Goal: Information Seeking & Learning: Check status

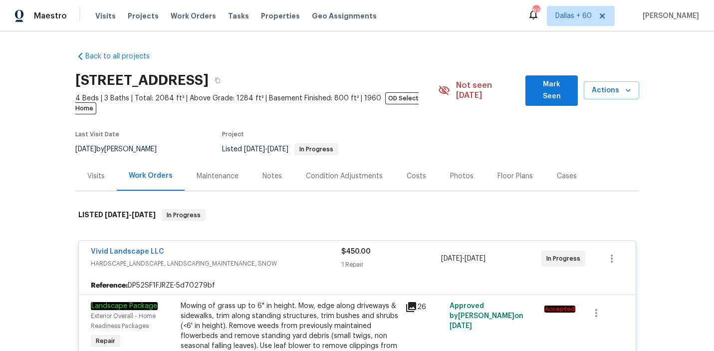
click at [178, 18] on span "Work Orders" at bounding box center [193, 16] width 45 height 10
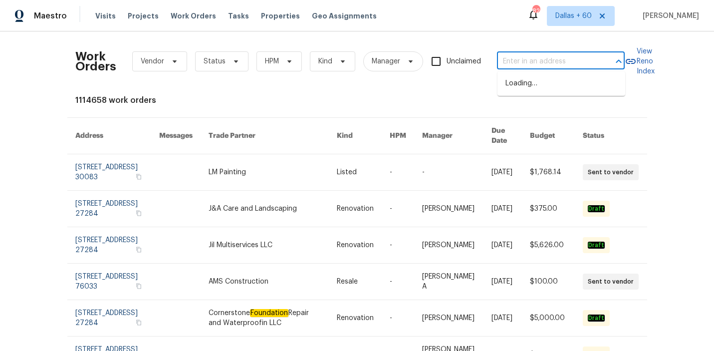
click at [507, 56] on input "text" at bounding box center [547, 61] width 100 height 15
paste input "1249 12th St, Clermont, FL 34711"
type input "1249 12th St, Clermont, FL 34711"
click at [517, 80] on li "1249 12th St, Clermont, FL 34711" at bounding box center [562, 83] width 128 height 16
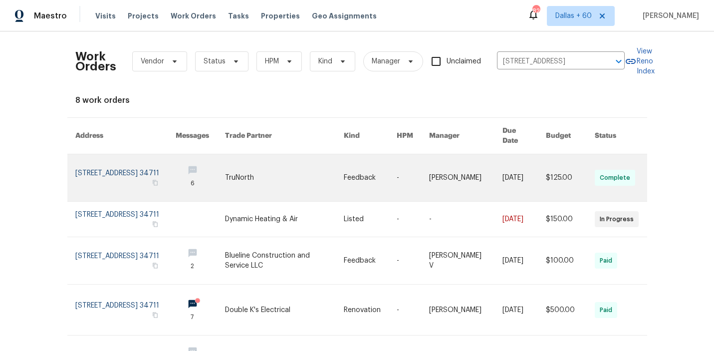
click at [222, 170] on td "TruNorth" at bounding box center [276, 177] width 119 height 47
click at [174, 176] on td "6" at bounding box center [192, 177] width 49 height 47
click at [115, 158] on link at bounding box center [125, 177] width 101 height 47
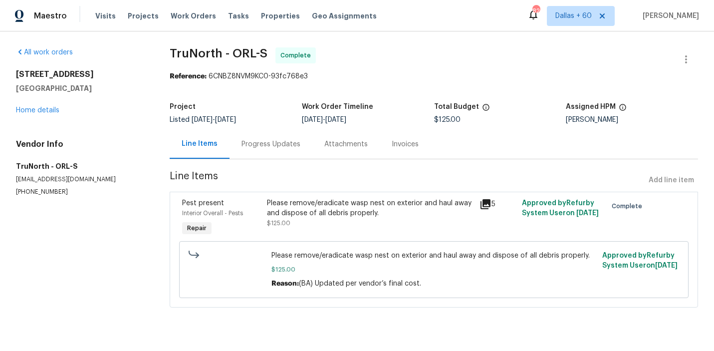
click at [37, 115] on div "1249 12th St Clermont, FL 34711 Home details" at bounding box center [81, 92] width 130 height 46
click at [37, 110] on link "Home details" at bounding box center [37, 110] width 43 height 7
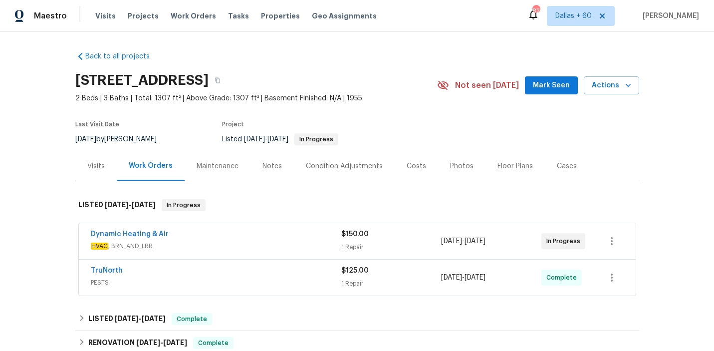
click at [217, 231] on div "Dynamic Heating & Air" at bounding box center [216, 235] width 251 height 12
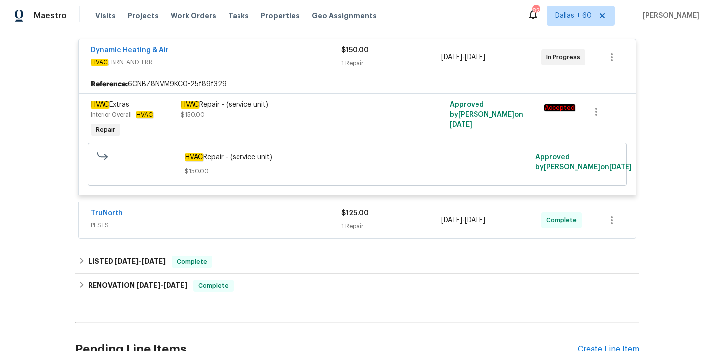
click at [226, 222] on span "PESTS" at bounding box center [216, 225] width 251 height 10
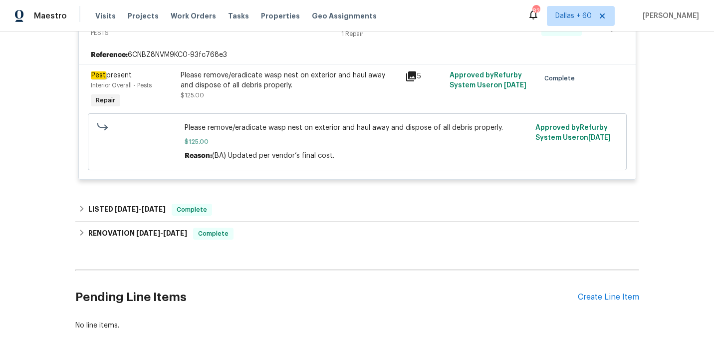
scroll to position [387, 0]
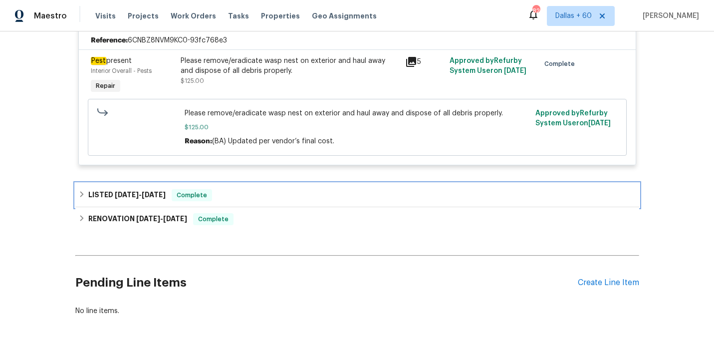
click at [271, 198] on div "LISTED 7/10/25 - 7/14/25 Complete" at bounding box center [357, 195] width 558 height 12
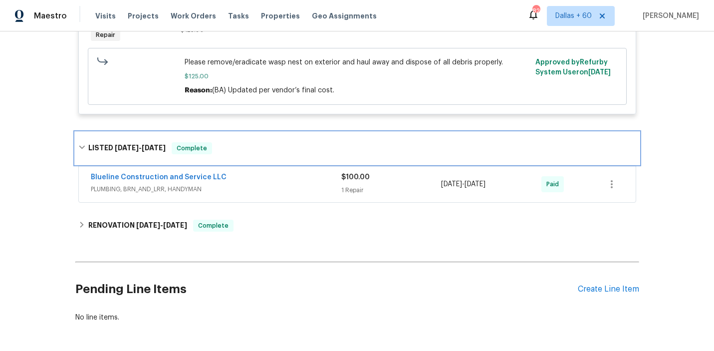
scroll to position [449, 0]
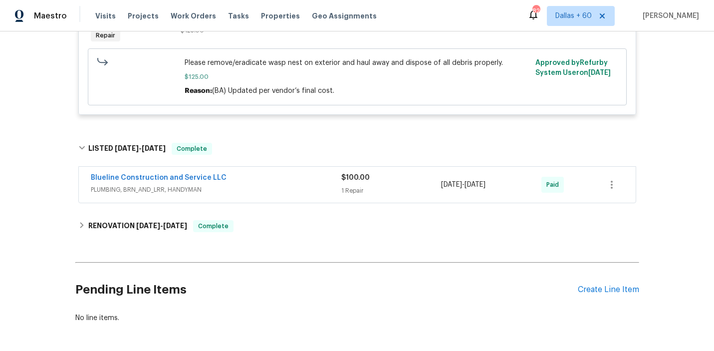
click at [271, 198] on div "Blueline Construction and Service LLC PLUMBING, BRN_AND_LRR, HANDYMAN $100.00 1…" at bounding box center [357, 185] width 557 height 36
click at [266, 183] on div "Blueline Construction and Service LLC" at bounding box center [216, 179] width 251 height 12
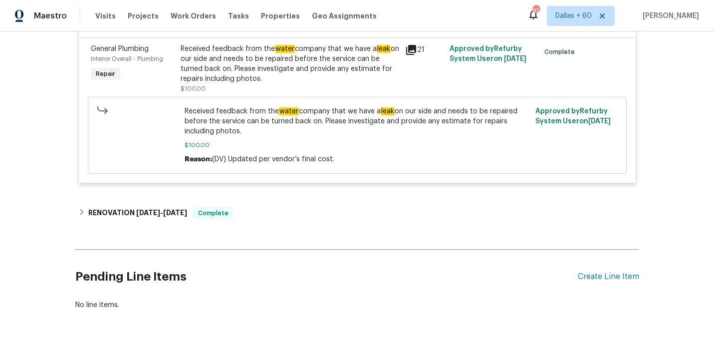
scroll to position [639, 0]
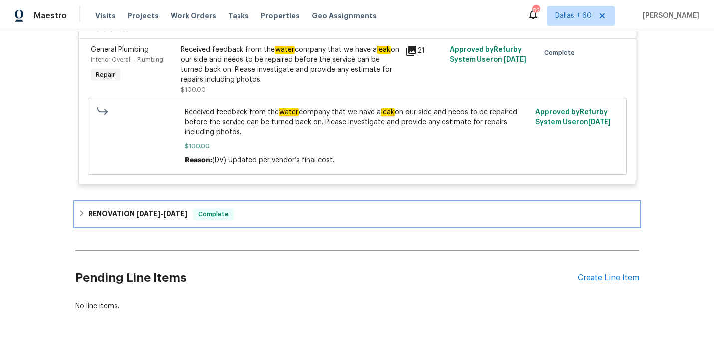
click at [263, 210] on div "RENOVATION 4/10/25 - 5/10/25 Complete" at bounding box center [357, 214] width 558 height 12
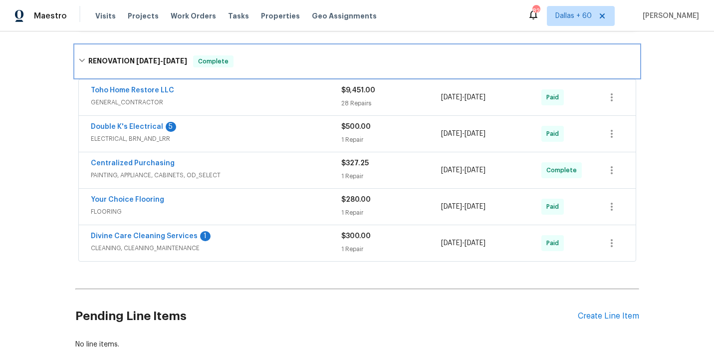
scroll to position [776, 0]
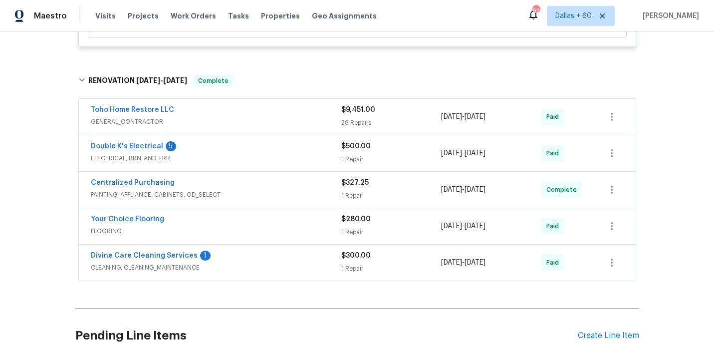
click at [277, 261] on div "Divine Care Cleaning Services 1" at bounding box center [216, 257] width 251 height 12
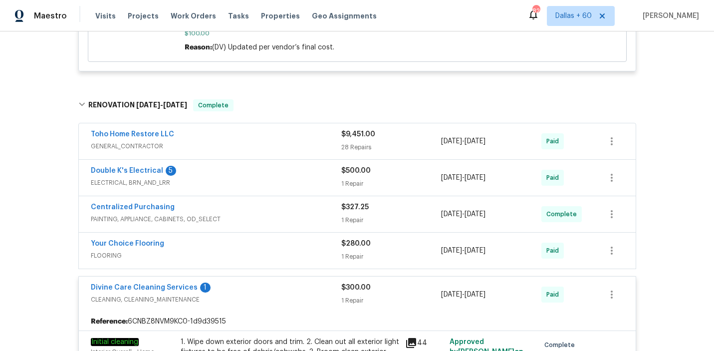
scroll to position [753, 0]
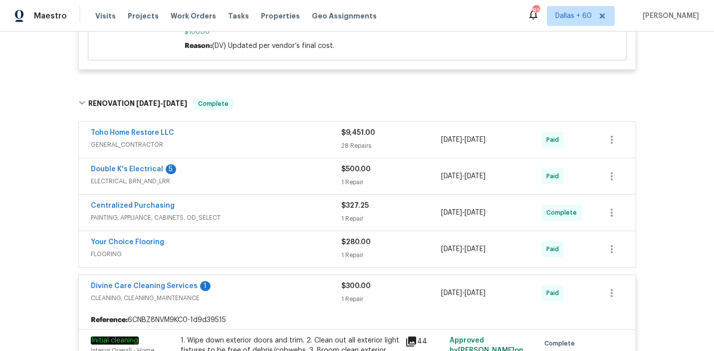
click at [266, 143] on span "GENERAL_CONTRACTOR" at bounding box center [216, 145] width 251 height 10
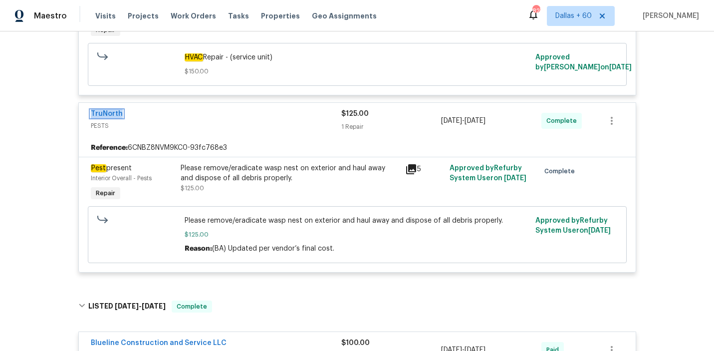
scroll to position [292, 0]
drag, startPoint x: 133, startPoint y: 111, endPoint x: 137, endPoint y: 3, distance: 107.4
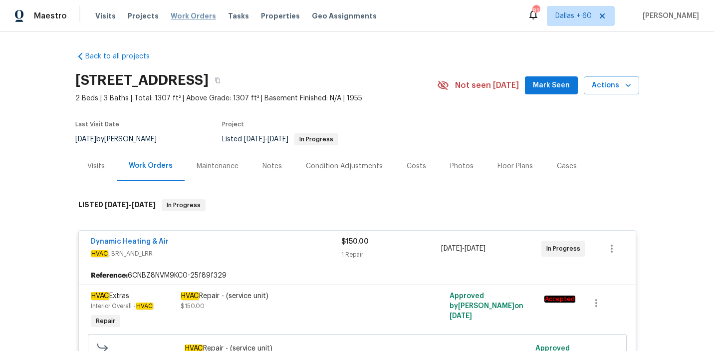
click at [188, 15] on span "Work Orders" at bounding box center [193, 16] width 45 height 10
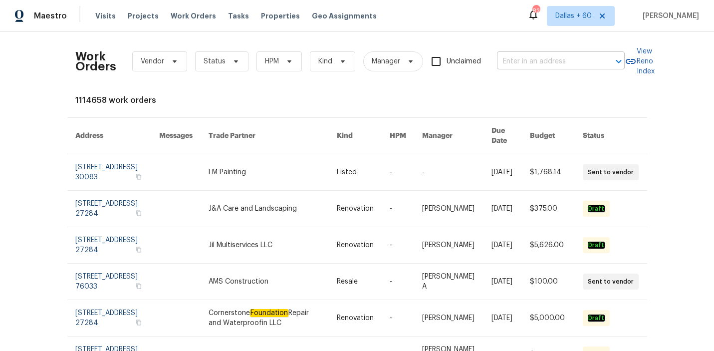
click at [514, 62] on input "text" at bounding box center [547, 61] width 100 height 15
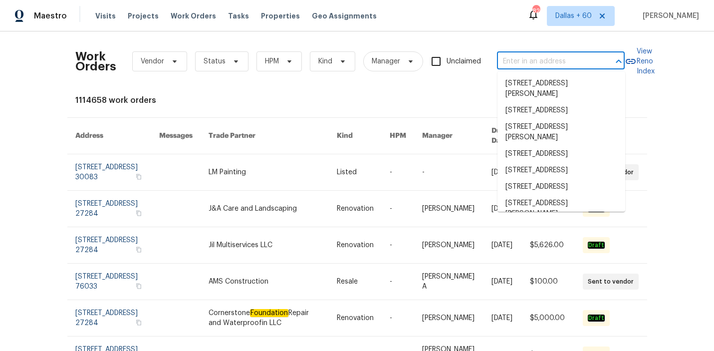
paste input "790 Pine Bluff Ave, Deltona, FL 32725"
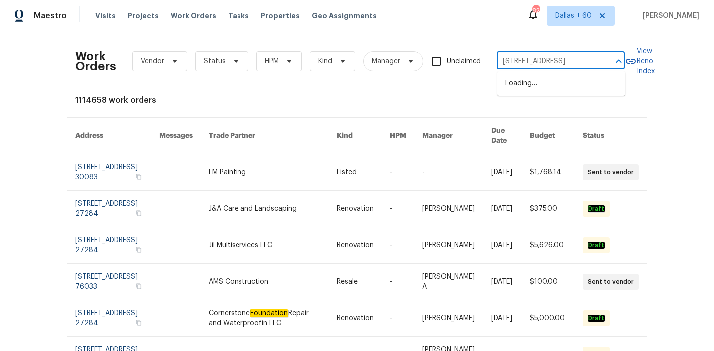
type input "790 Pine Bluff Ave, Deltona, FL 32725"
click at [524, 85] on li "790 Pine Bluff Ave, Deltona, FL 32725" at bounding box center [562, 83] width 128 height 16
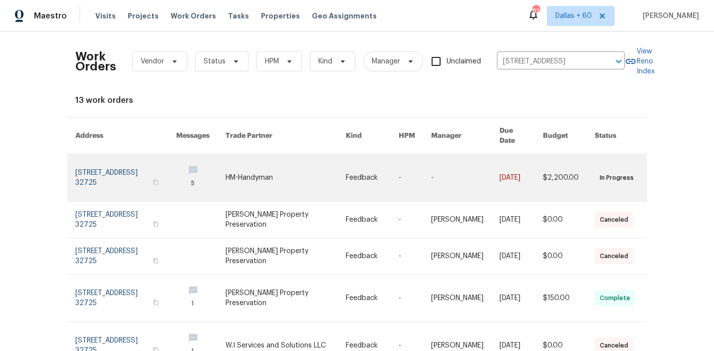
click at [252, 165] on link at bounding box center [286, 177] width 120 height 47
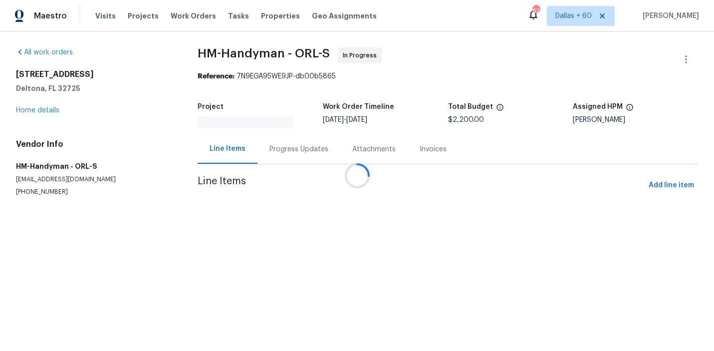
click at [32, 107] on div at bounding box center [357, 175] width 714 height 351
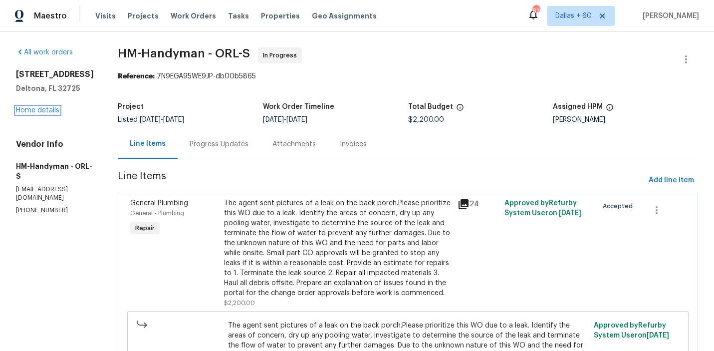
click at [32, 107] on link "Home details" at bounding box center [37, 110] width 43 height 7
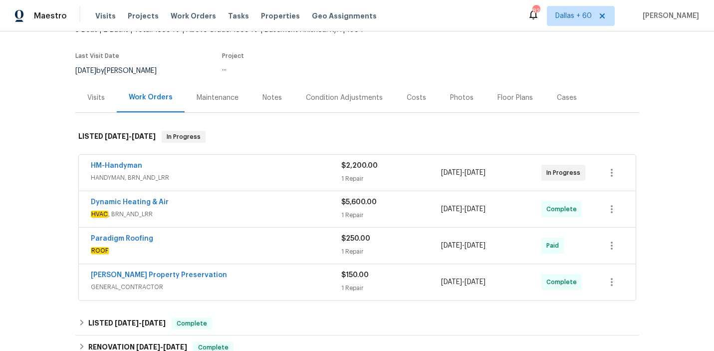
click at [252, 163] on div "HM-Handyman" at bounding box center [216, 167] width 251 height 12
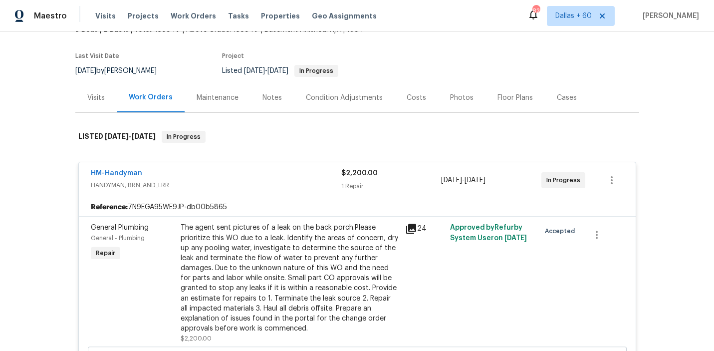
scroll to position [133, 0]
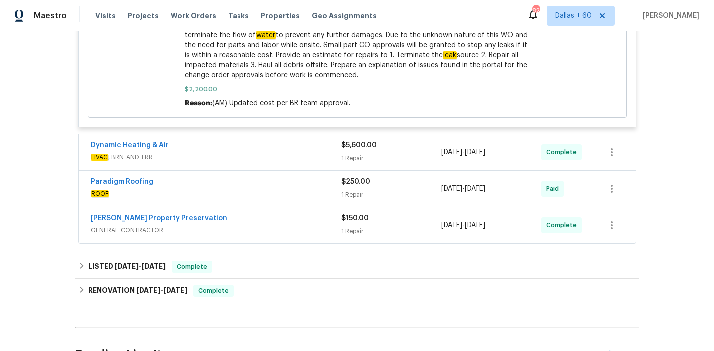
click at [276, 152] on div "Dynamic Heating & Air" at bounding box center [216, 146] width 251 height 12
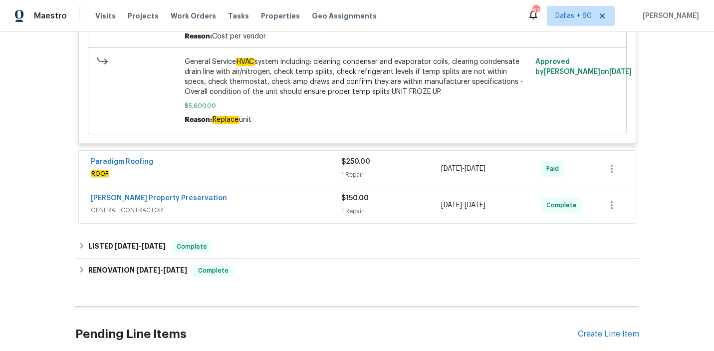
scroll to position [845, 0]
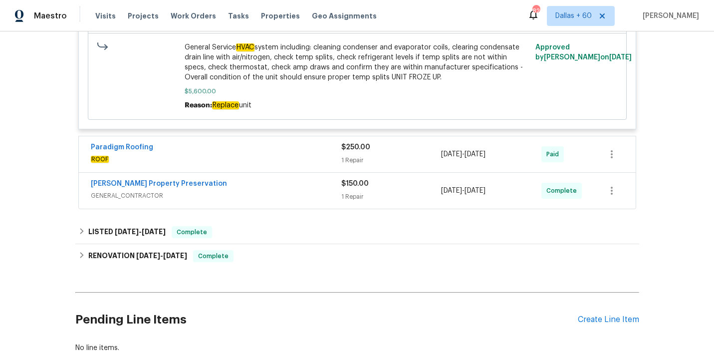
click at [274, 148] on div "Paradigm Roofing" at bounding box center [216, 148] width 251 height 12
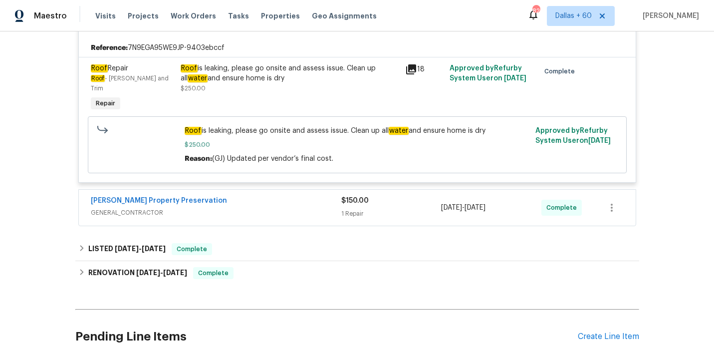
scroll to position [978, 0]
click at [265, 208] on span "GENERAL_CONTRACTOR" at bounding box center [216, 213] width 251 height 10
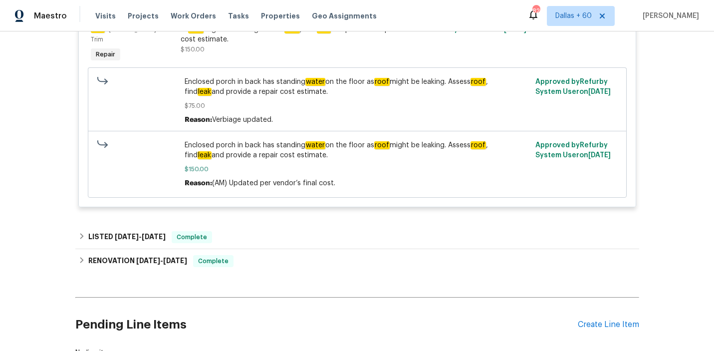
scroll to position [1214, 0]
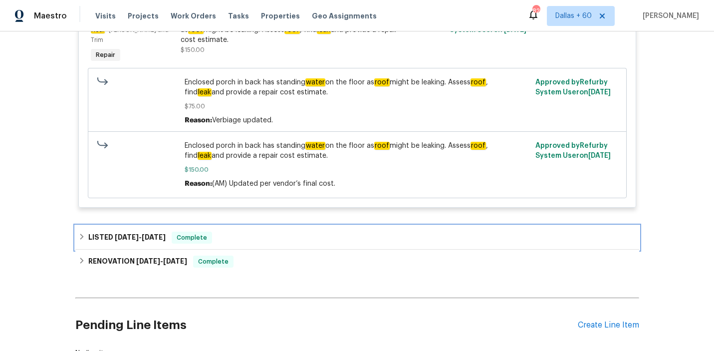
click at [284, 232] on div "LISTED 4/5/25 - 4/7/25 Complete" at bounding box center [357, 238] width 558 height 12
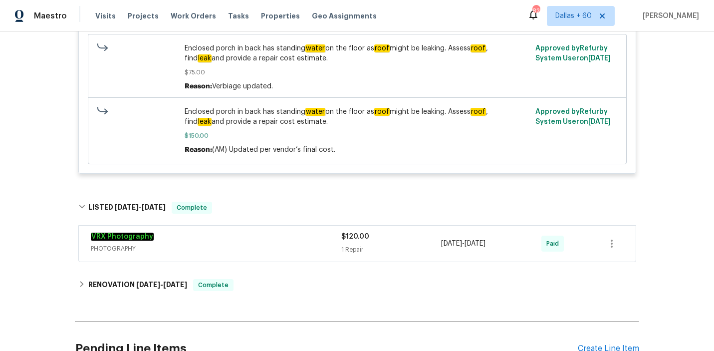
click at [284, 232] on div "VRX Photography" at bounding box center [216, 238] width 251 height 12
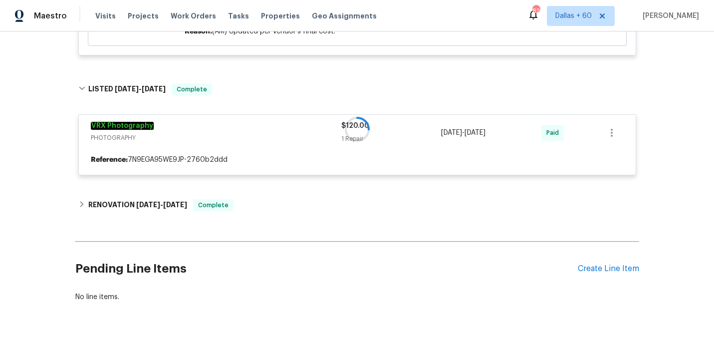
scroll to position [1366, 0]
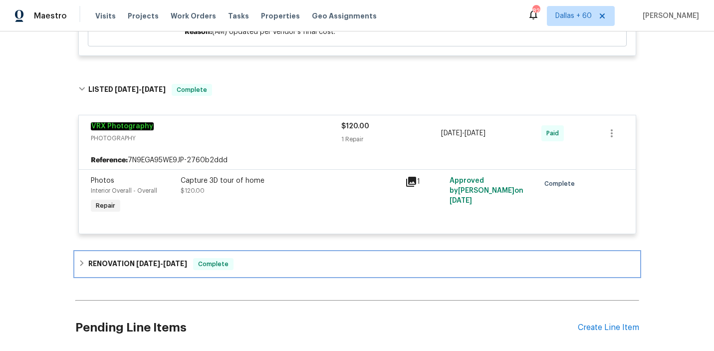
click at [278, 258] on div "RENOVATION 3/21/25 - 4/4/25 Complete" at bounding box center [357, 264] width 558 height 12
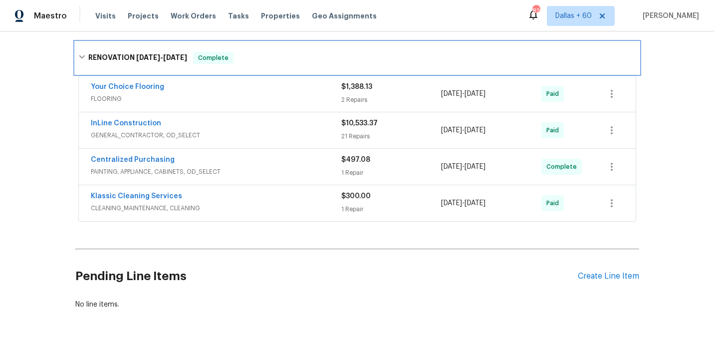
scroll to position [1586, 0]
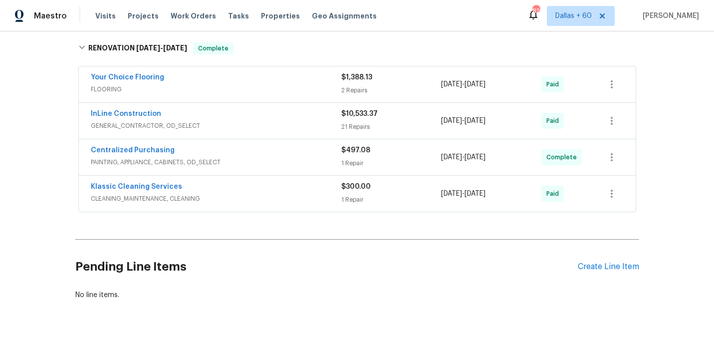
click at [271, 182] on div "Klassic Cleaning Services" at bounding box center [216, 188] width 251 height 12
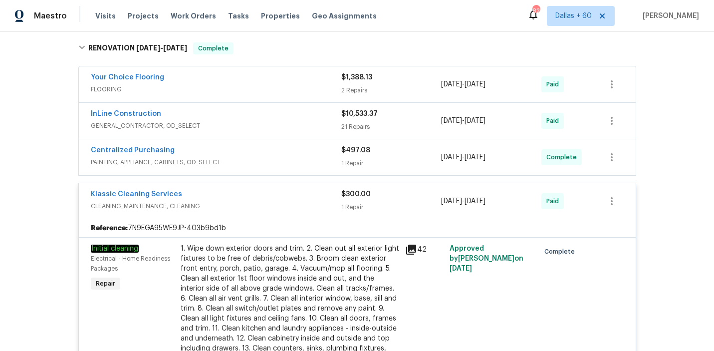
click at [270, 145] on div "Centralized Purchasing" at bounding box center [216, 151] width 251 height 12
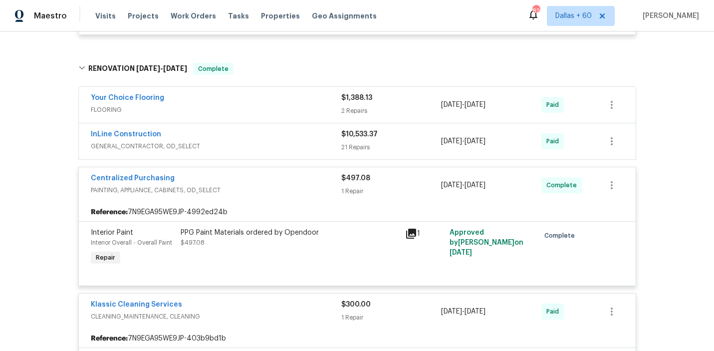
scroll to position [1565, 0]
click at [260, 142] on span "GENERAL_CONTRACTOR, OD_SELECT" at bounding box center [216, 147] width 251 height 10
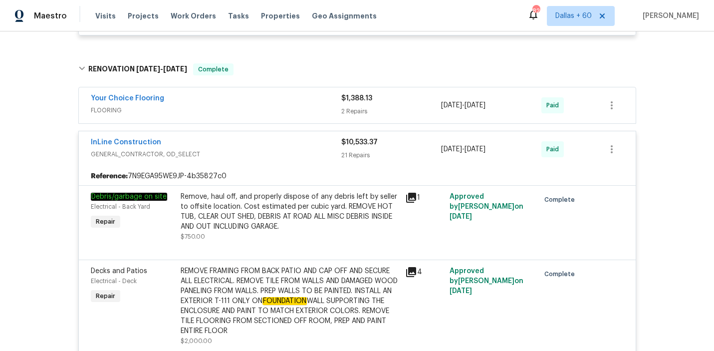
click at [265, 105] on span "FLOORING" at bounding box center [216, 110] width 251 height 10
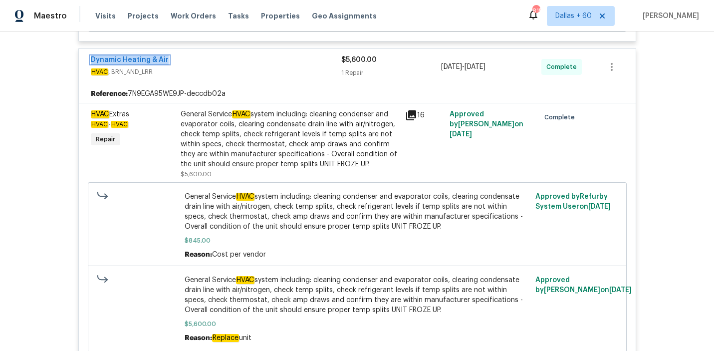
scroll to position [0, 0]
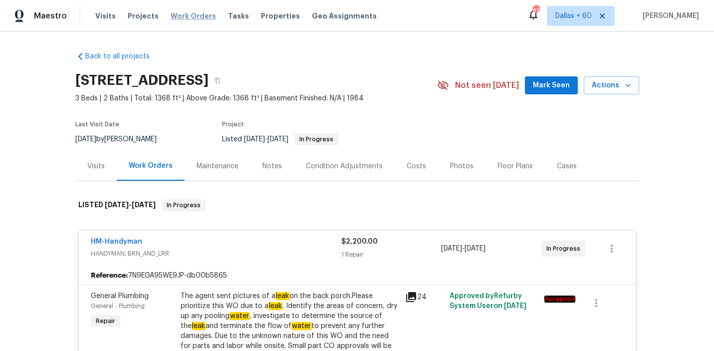
click at [178, 17] on span "Work Orders" at bounding box center [193, 16] width 45 height 10
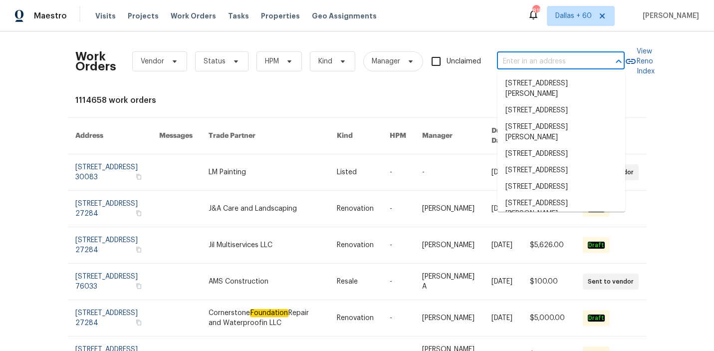
click at [551, 58] on input "text" at bounding box center [547, 61] width 100 height 15
paste input "710 Montclair Dr SW, Smyrna, GA 30082"
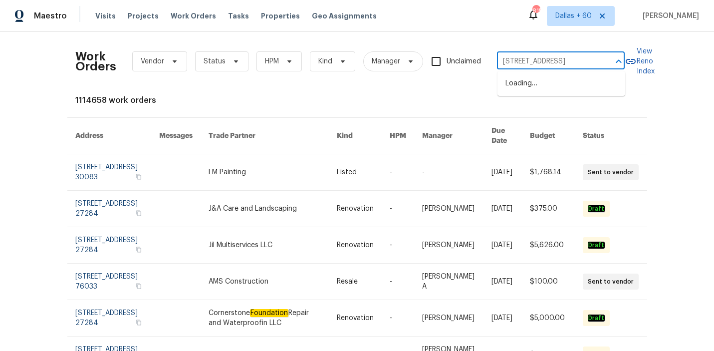
scroll to position [0, 37]
type input "710 Montclair Dr SW, Smyrna, GA 30082"
click at [547, 86] on li "710 Montclair Dr SW, Smyrna, GA 30082" at bounding box center [562, 83] width 128 height 16
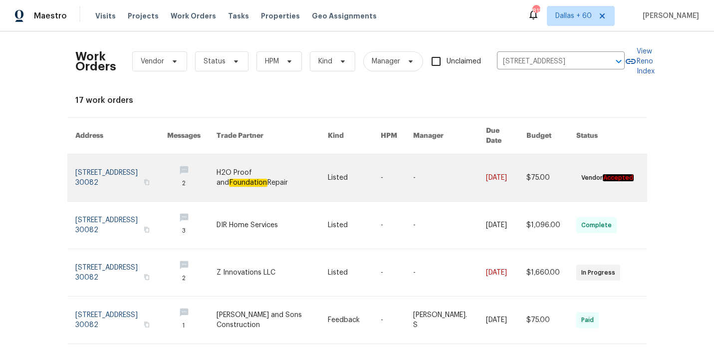
click at [355, 171] on link at bounding box center [354, 177] width 53 height 47
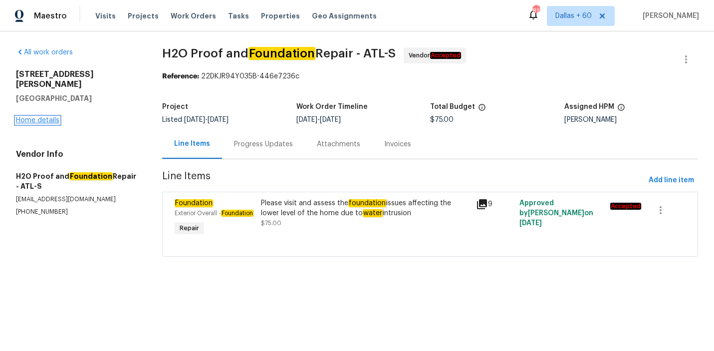
click at [31, 117] on link "Home details" at bounding box center [37, 120] width 43 height 7
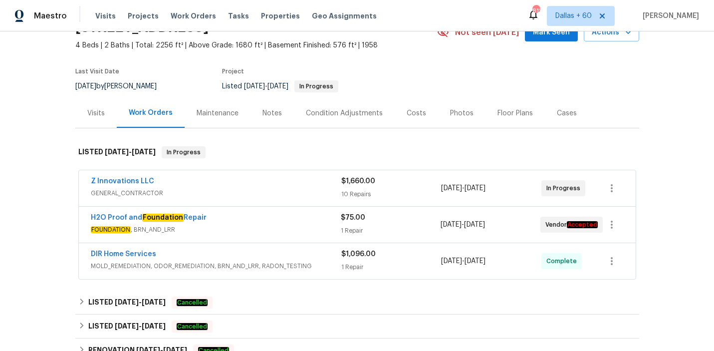
scroll to position [66, 0]
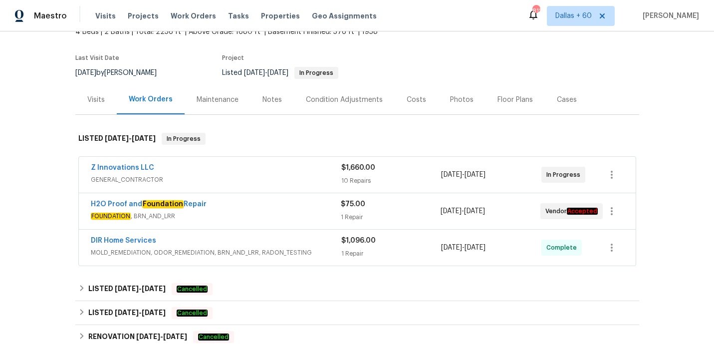
click at [269, 172] on div "Z Innovations LLC" at bounding box center [216, 169] width 251 height 12
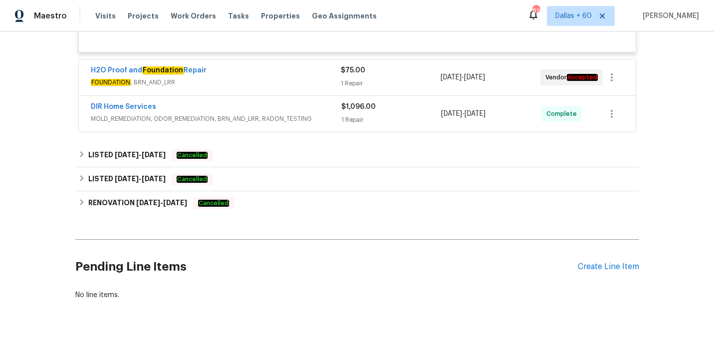
scroll to position [1288, 0]
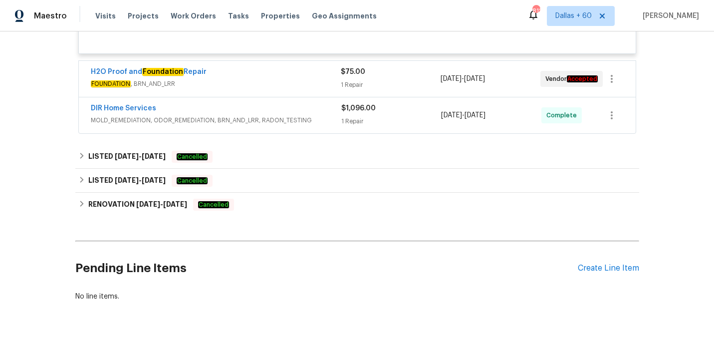
click at [273, 67] on div "H2O Proof and Foundation Repair" at bounding box center [216, 73] width 250 height 12
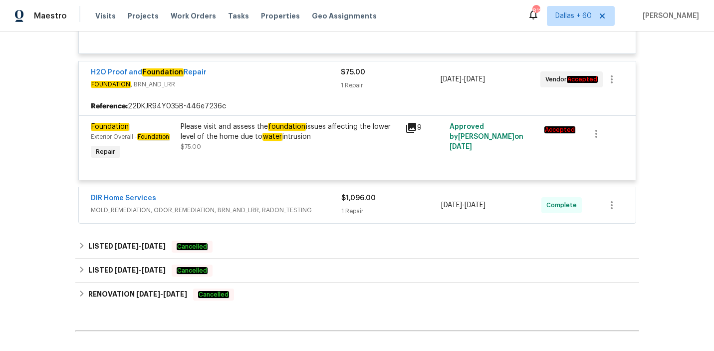
scroll to position [1347, 0]
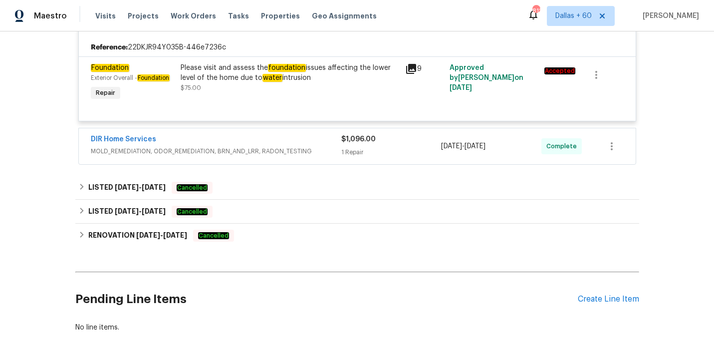
click at [305, 134] on div "DIR Home Services" at bounding box center [216, 140] width 251 height 12
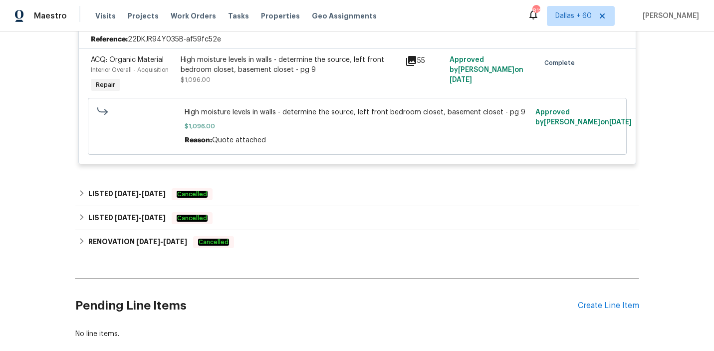
scroll to position [1485, 0]
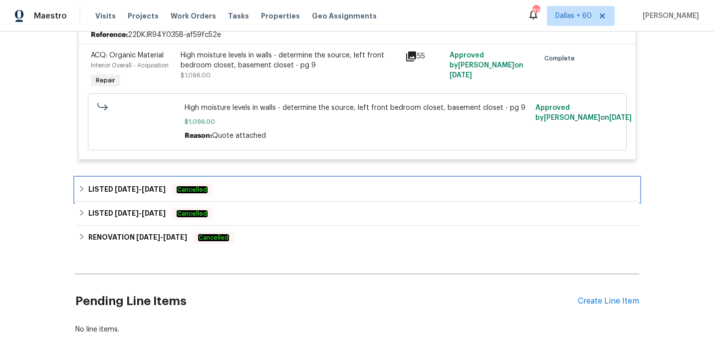
click at [284, 184] on div "LISTED 6/12/25 - 6/16/25 Cancelled" at bounding box center [357, 190] width 558 height 12
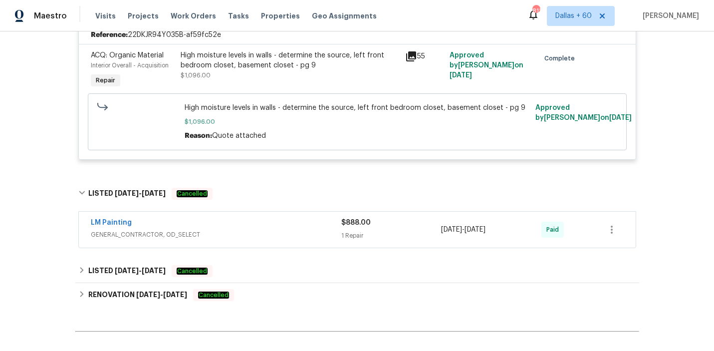
click at [283, 219] on div "LM Painting" at bounding box center [216, 224] width 251 height 12
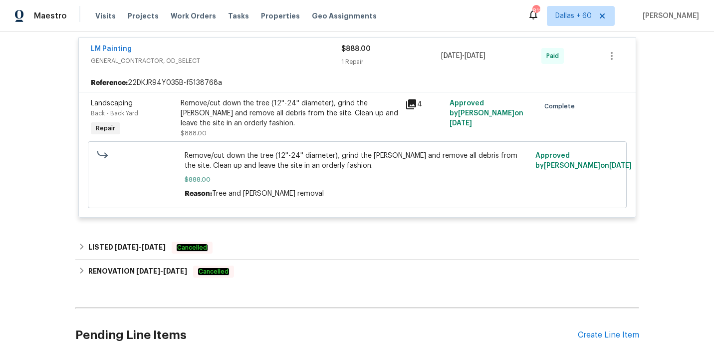
scroll to position [1666, 0]
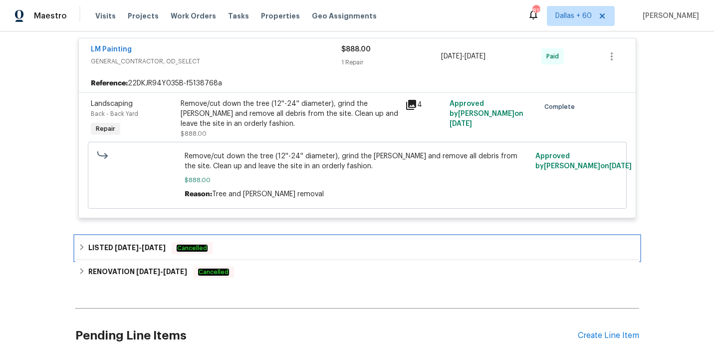
click at [286, 242] on div "LISTED 6/12/25 - 7/21/25 Cancelled" at bounding box center [357, 248] width 558 height 12
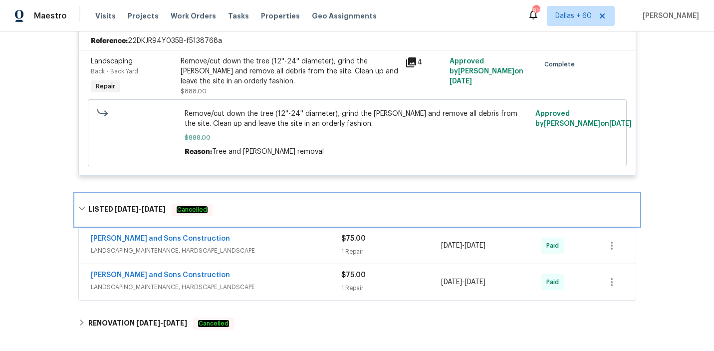
scroll to position [1707, 0]
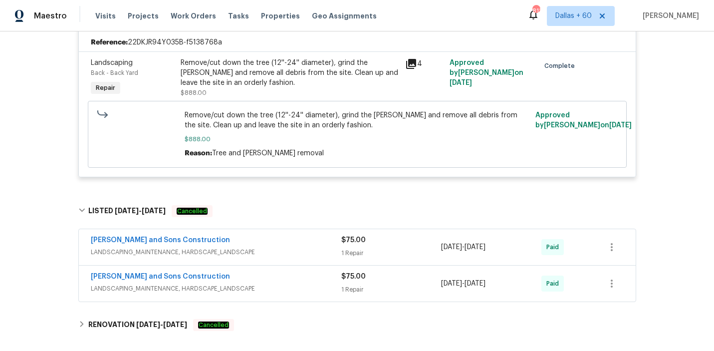
click at [286, 239] on div "Reyes and Sons Construction" at bounding box center [216, 241] width 251 height 12
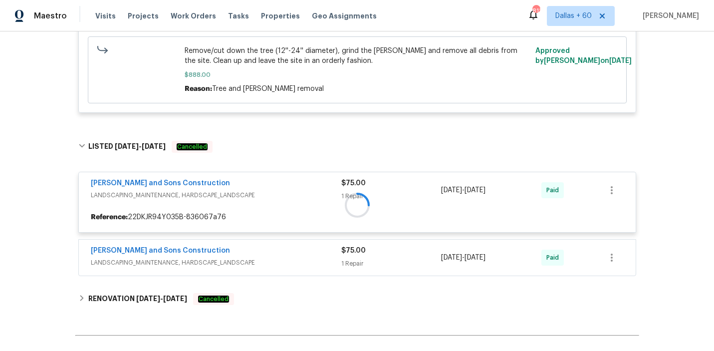
scroll to position [1795, 0]
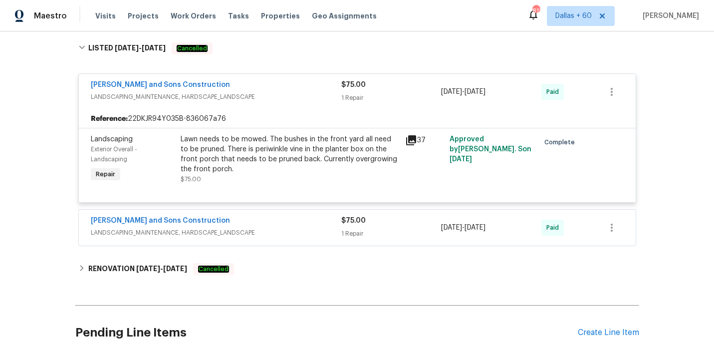
click at [289, 228] on span "LANDSCAPING_MAINTENANCE, HARDSCAPE_LANDSCAPE" at bounding box center [216, 233] width 251 height 10
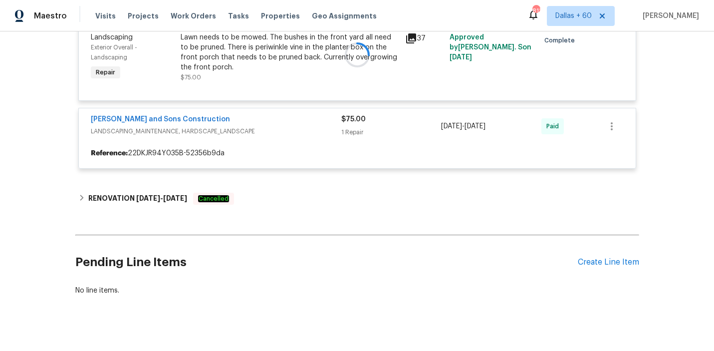
scroll to position [1973, 0]
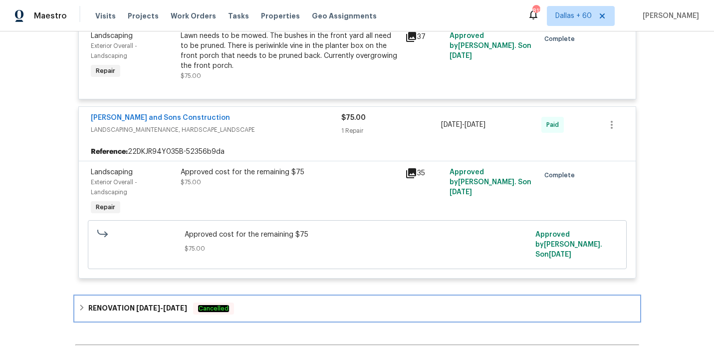
click at [275, 297] on div "RENOVATION 4/2/25 - 5/8/25 Cancelled" at bounding box center [357, 309] width 564 height 24
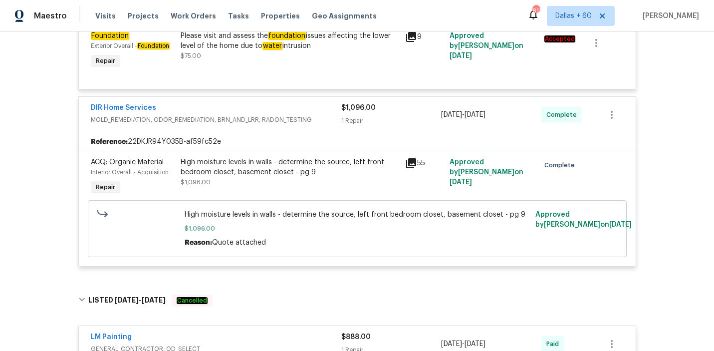
scroll to position [1379, 0]
click at [354, 170] on div "High moisture levels in walls - determine the source, left front bedroom closet…" at bounding box center [290, 172] width 219 height 30
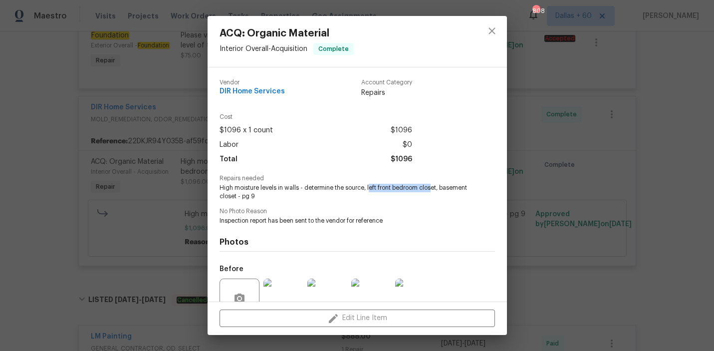
drag, startPoint x: 368, startPoint y: 187, endPoint x: 433, endPoint y: 185, distance: 65.4
click at [433, 185] on span "High moisture levels in walls - determine the source, left front bedroom closet…" at bounding box center [344, 192] width 248 height 17
click at [273, 293] on img at bounding box center [284, 299] width 40 height 40
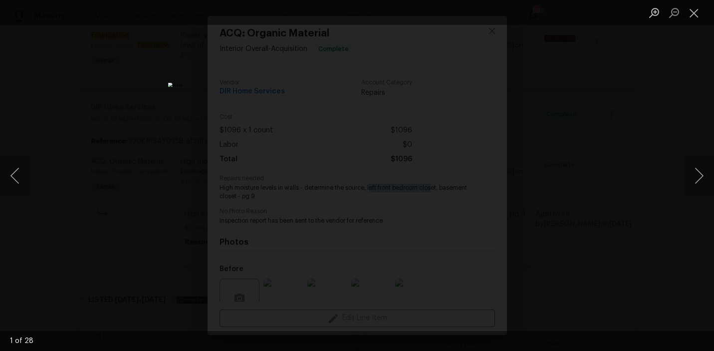
click at [539, 197] on div "Lightbox" at bounding box center [357, 175] width 714 height 351
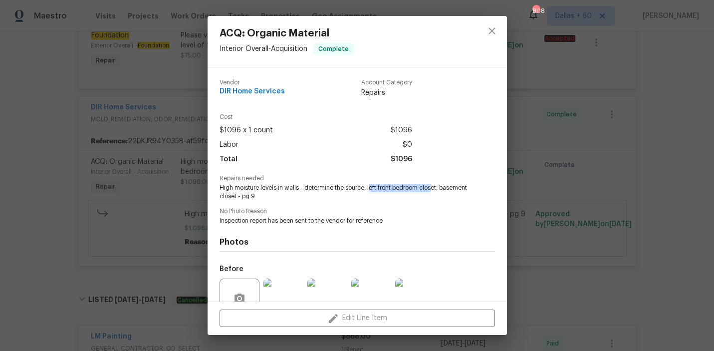
scroll to position [91, 0]
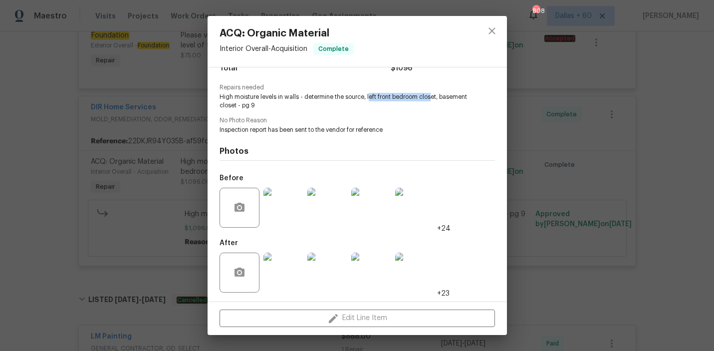
click at [334, 216] on img at bounding box center [328, 208] width 40 height 40
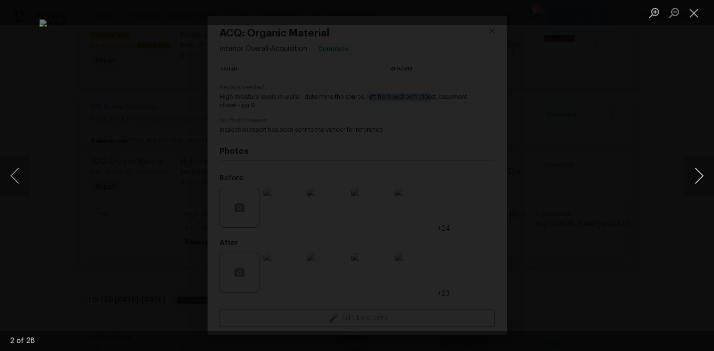
click at [701, 169] on button "Next image" at bounding box center [699, 176] width 30 height 40
click at [701, 168] on button "Next image" at bounding box center [699, 176] width 30 height 40
click at [672, 206] on div "Lightbox" at bounding box center [357, 175] width 714 height 351
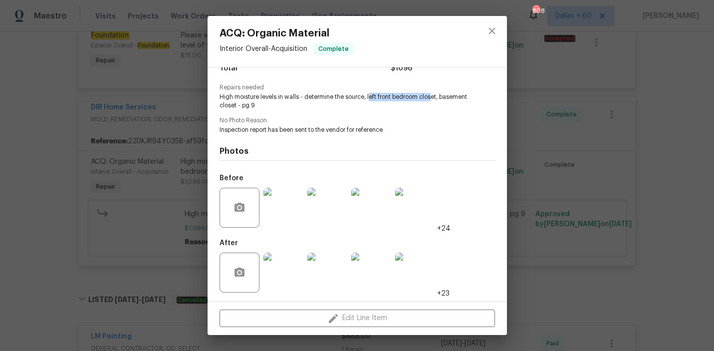
click at [287, 271] on img at bounding box center [284, 273] width 40 height 40
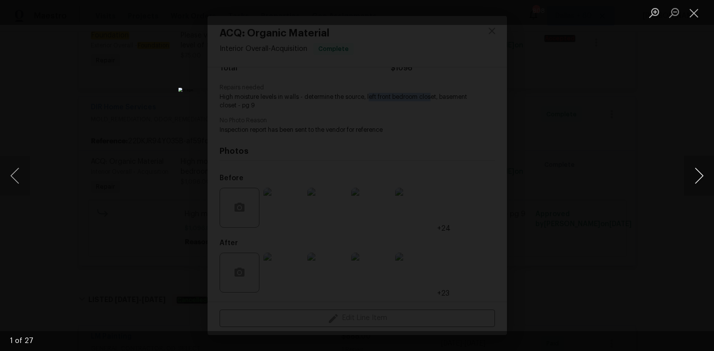
click at [688, 176] on button "Next image" at bounding box center [699, 176] width 30 height 40
click at [637, 211] on div "Lightbox" at bounding box center [357, 175] width 714 height 351
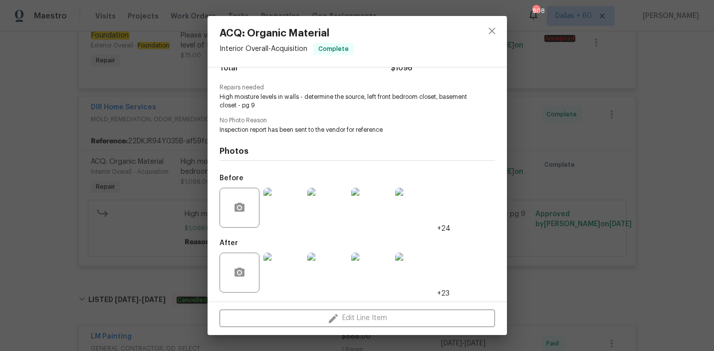
click at [64, 180] on div "ACQ: Organic Material Interior Overall - Acquisition Complete Vendor DIR Home S…" at bounding box center [357, 175] width 714 height 351
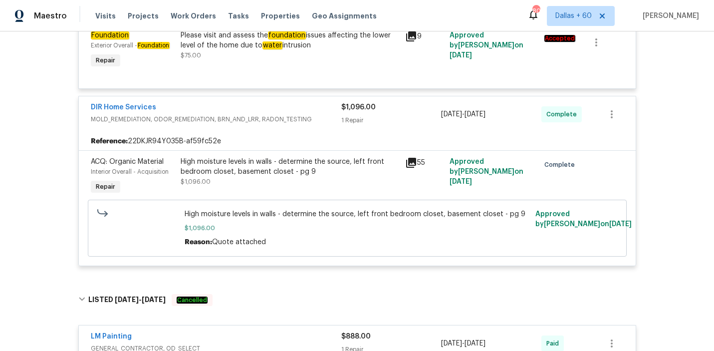
click at [363, 160] on div "High moisture levels in walls - determine the source, left front bedroom closet…" at bounding box center [290, 167] width 219 height 20
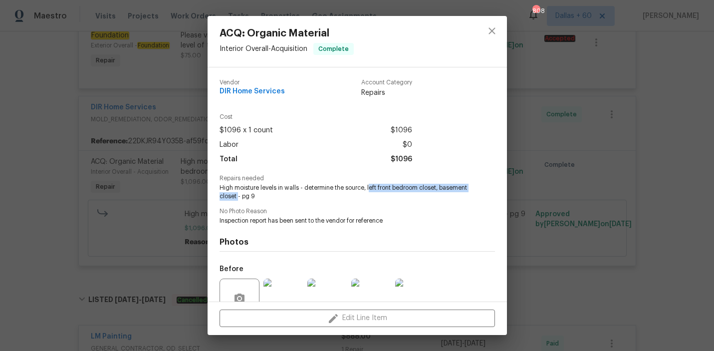
drag, startPoint x: 368, startPoint y: 186, endPoint x: 267, endPoint y: 197, distance: 101.9
click at [267, 197] on span "High moisture levels in walls - determine the source, left front bedroom closet…" at bounding box center [344, 192] width 248 height 17
click at [365, 202] on div "Vendor DIR Home Services Account Category Repairs Cost $1096 x 1 count $1096 La…" at bounding box center [358, 230] width 276 height 319
drag, startPoint x: 366, startPoint y: 186, endPoint x: 266, endPoint y: 197, distance: 101.4
click at [266, 197] on span "High moisture levels in walls - determine the source, left front bedroom closet…" at bounding box center [344, 192] width 248 height 17
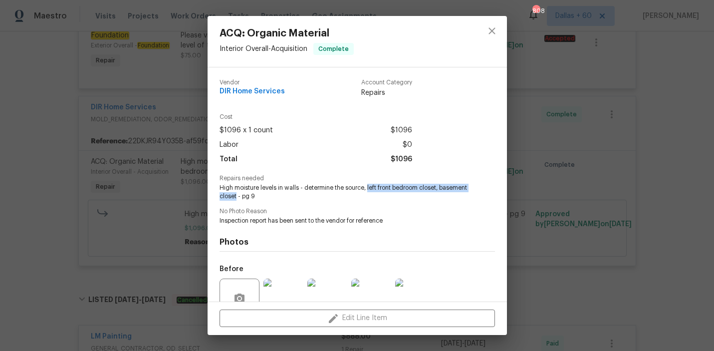
copy span "left front bedroom closet, basement closet"
click at [75, 218] on div "ACQ: Organic Material Interior Overall - Acquisition Complete Vendor DIR Home S…" at bounding box center [357, 175] width 714 height 351
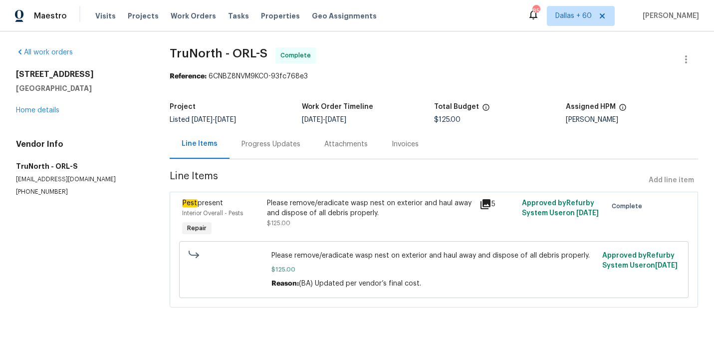
click at [255, 144] on div "Progress Updates" at bounding box center [271, 144] width 59 height 10
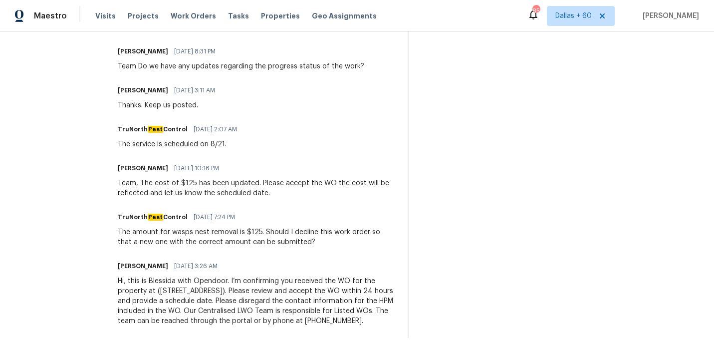
scroll to position [596, 0]
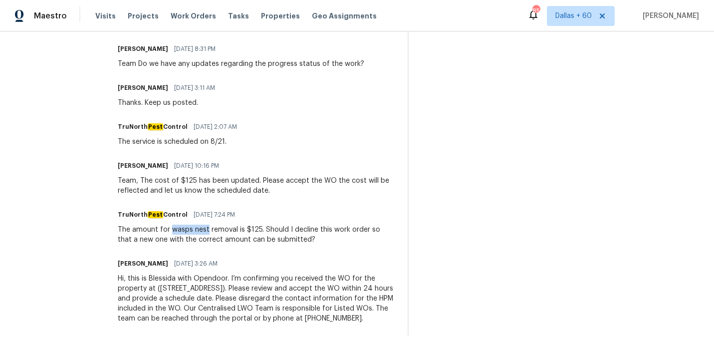
drag, startPoint x: 162, startPoint y: 229, endPoint x: 198, endPoint y: 229, distance: 36.4
click at [198, 229] on div "The amount for wasps nest removal is $125. Should I decline this work order so …" at bounding box center [257, 235] width 278 height 20
copy div "wasps nest"
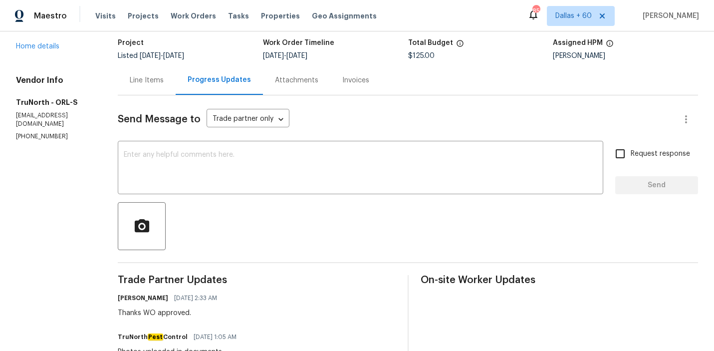
scroll to position [0, 0]
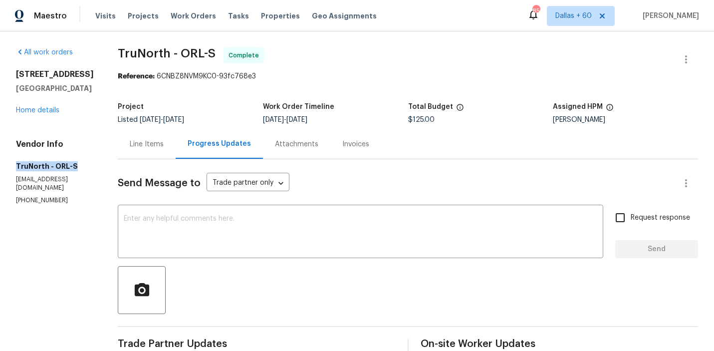
drag, startPoint x: 15, startPoint y: 164, endPoint x: 90, endPoint y: 164, distance: 75.4
copy h5 "TruNorth - ORL-S"
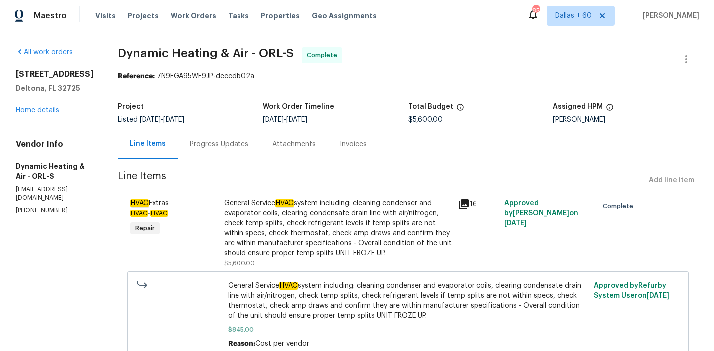
scroll to position [14, 0]
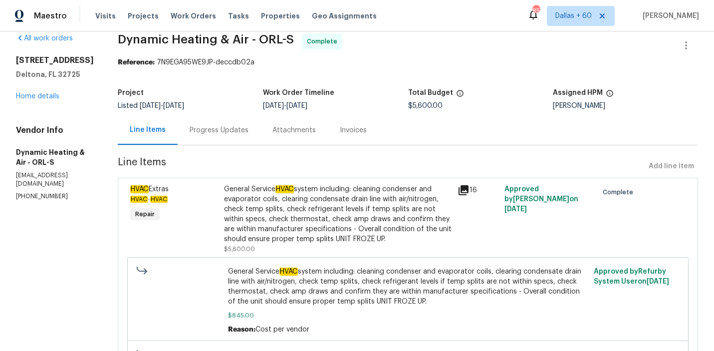
click at [216, 121] on div "Progress Updates" at bounding box center [219, 129] width 83 height 29
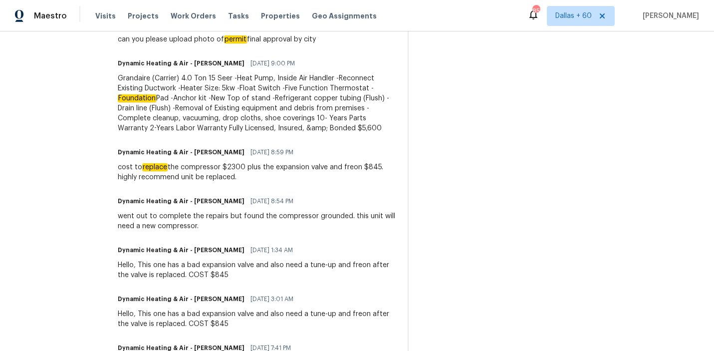
scroll to position [416, 0]
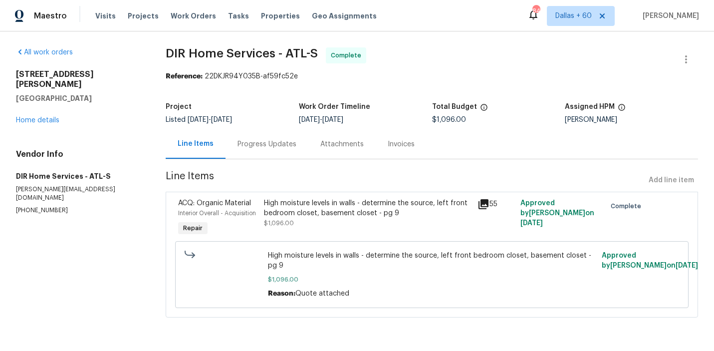
click at [261, 145] on div "Progress Updates" at bounding box center [267, 144] width 59 height 10
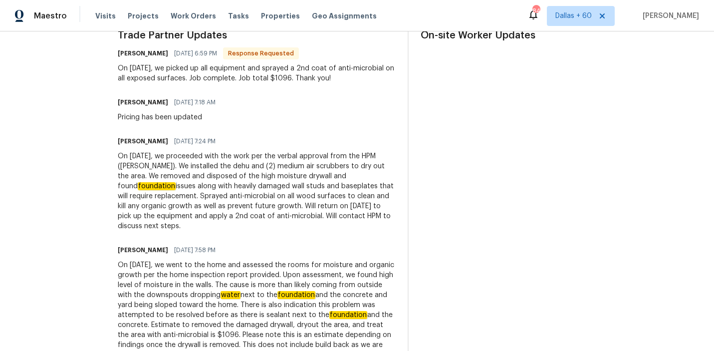
scroll to position [365, 0]
